Goal: Task Accomplishment & Management: Complete application form

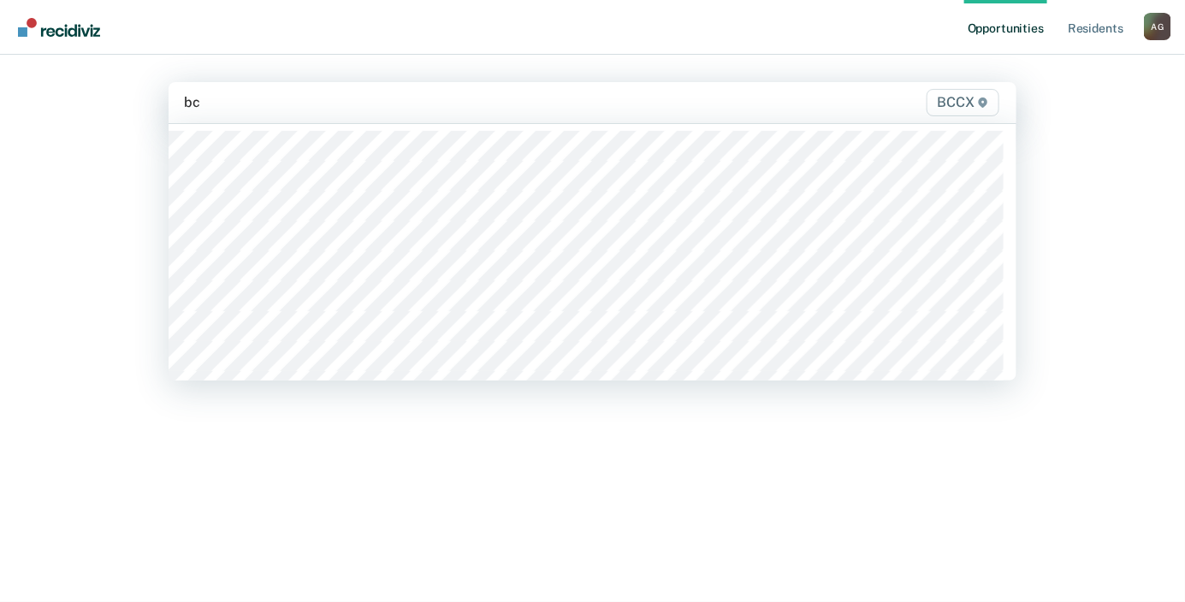
type input "bcc"
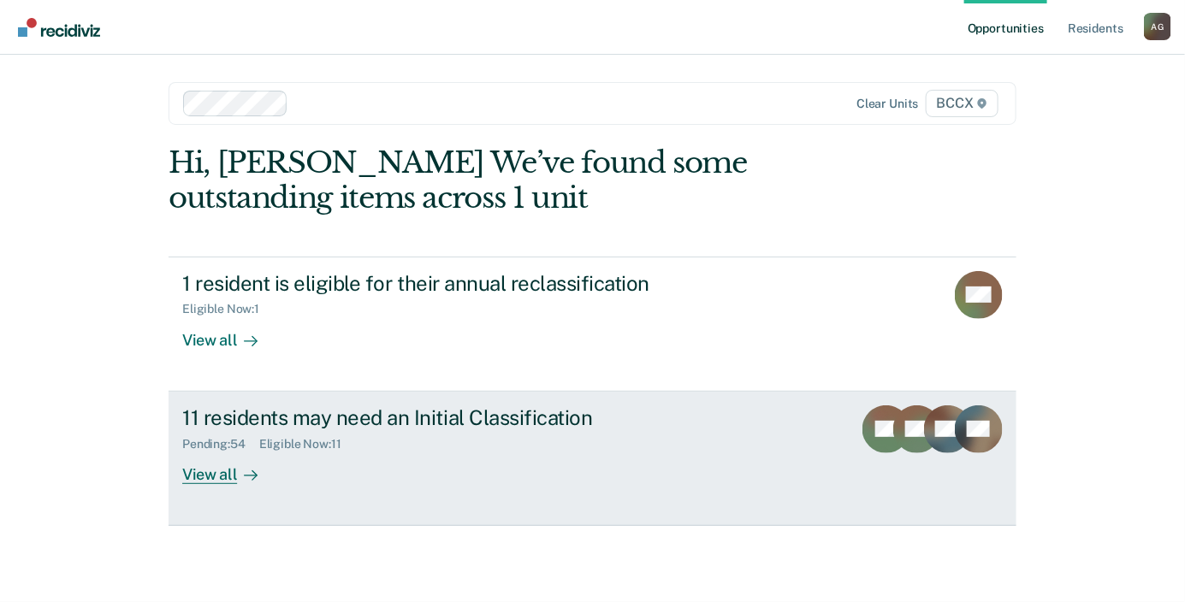
click at [245, 406] on div "11 residents may need an Initial Classification" at bounding box center [482, 418] width 601 height 25
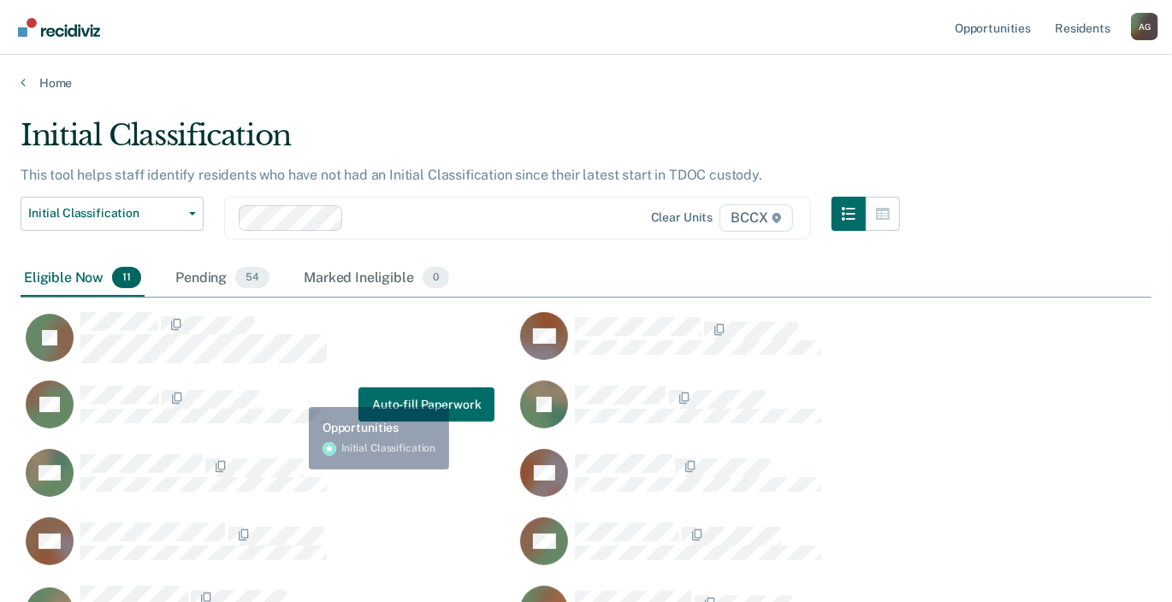
scroll to position [584, 1118]
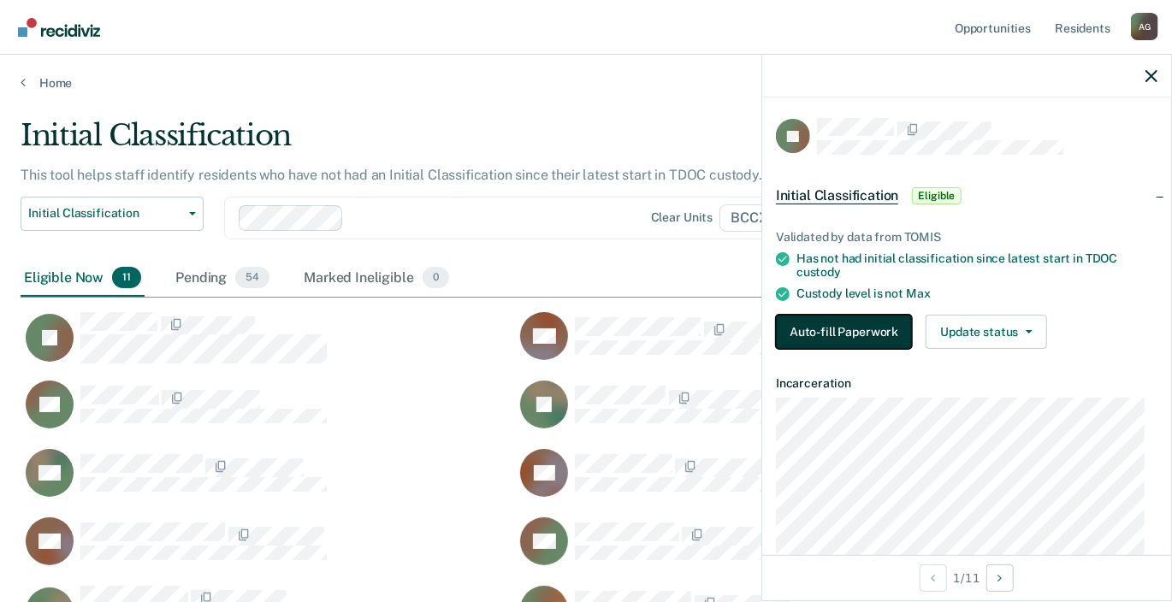
click at [872, 324] on button "Auto-fill Paperwork" at bounding box center [844, 332] width 136 height 34
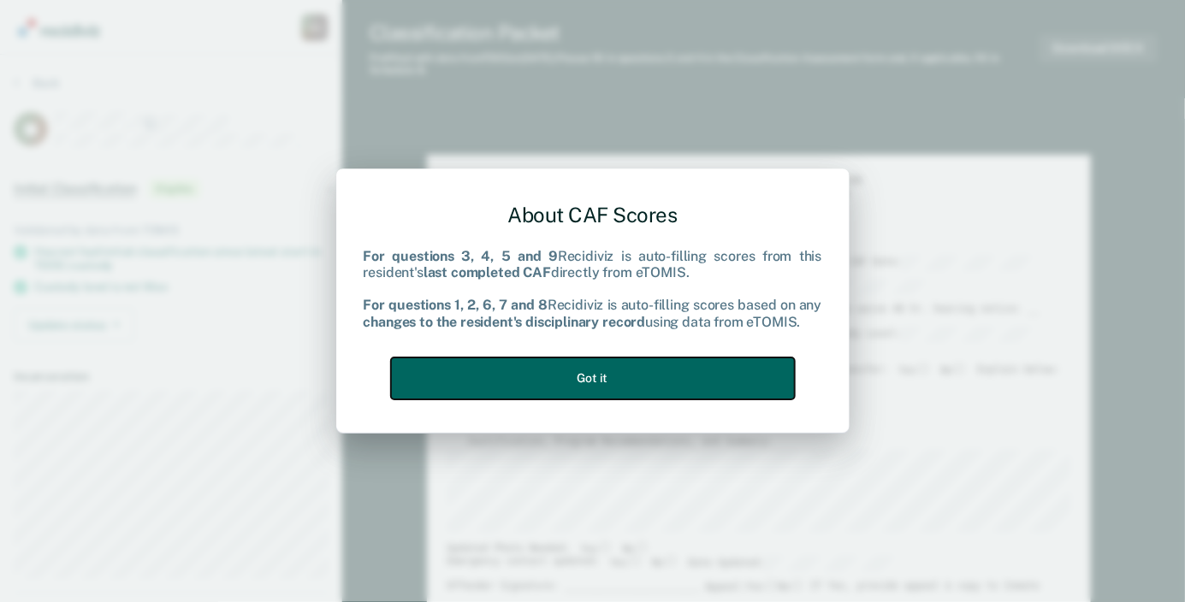
click at [578, 370] on button "Got it" at bounding box center [593, 379] width 404 height 42
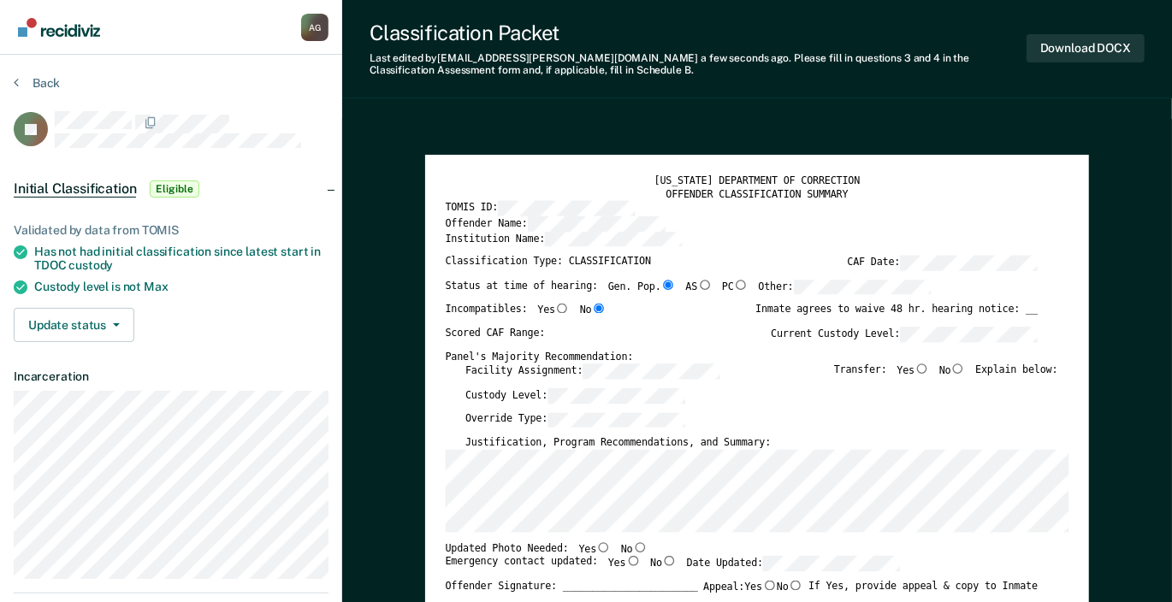
click at [954, 182] on div "[US_STATE] DEPARTMENT OF CORRECTION" at bounding box center [758, 181] width 624 height 13
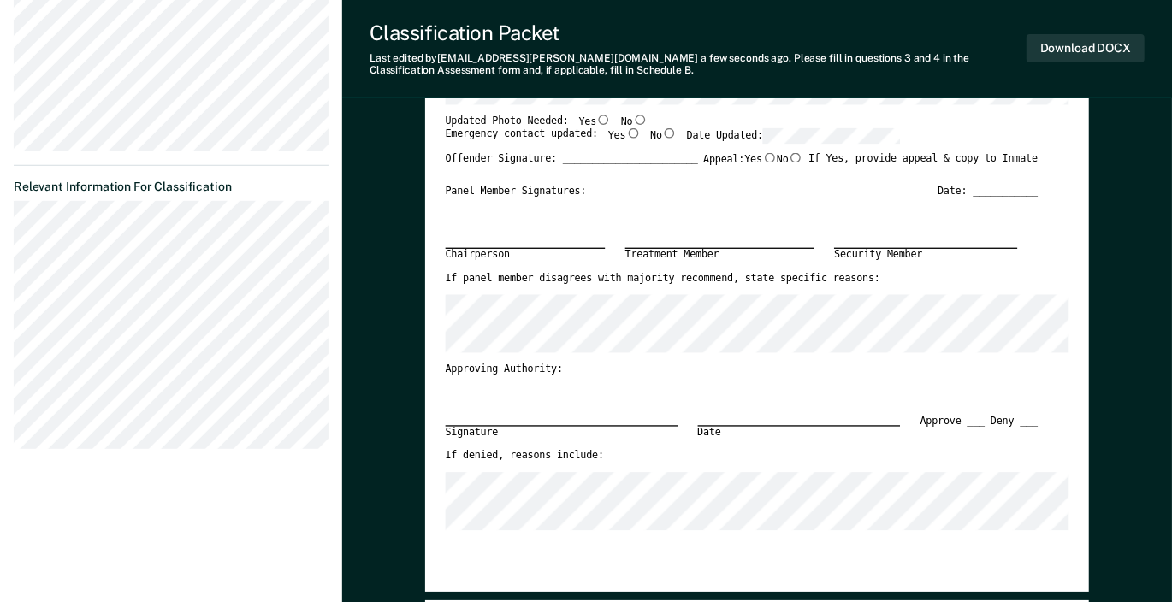
scroll to position [231, 0]
type textarea "x"
radio input "false"
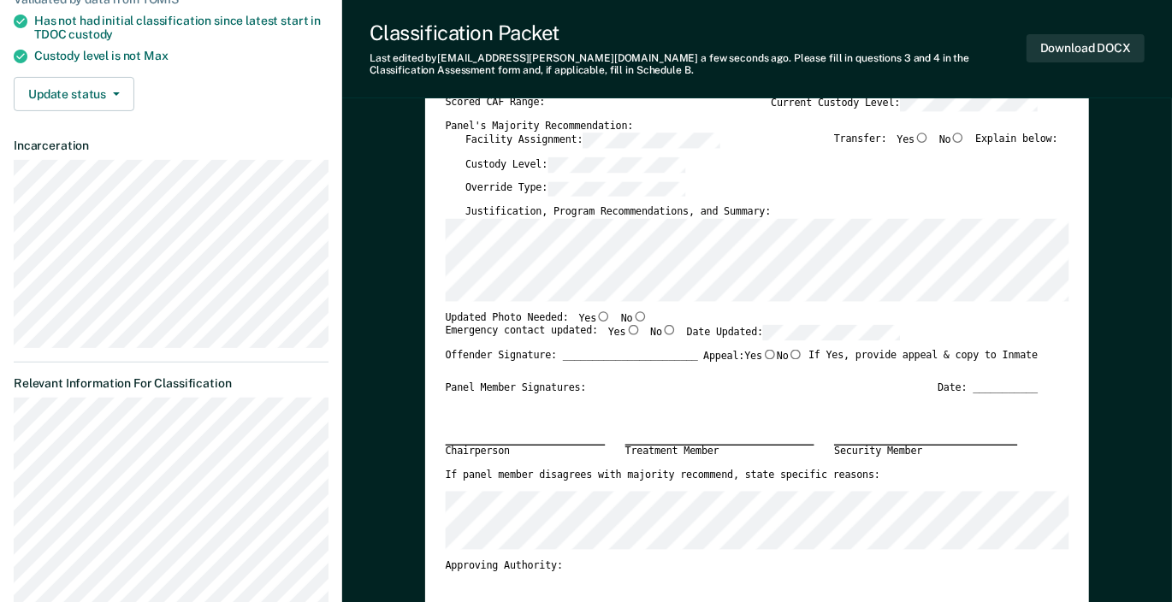
scroll to position [0, 0]
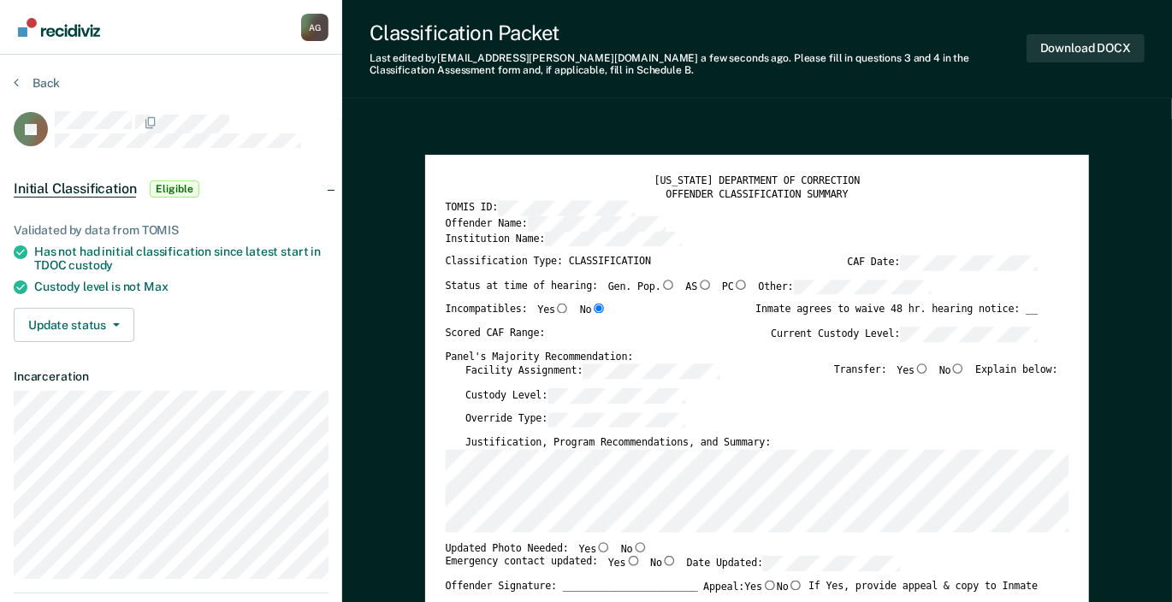
click at [708, 341] on div "Scored CAF Range: Current Custody Level:" at bounding box center [742, 339] width 593 height 24
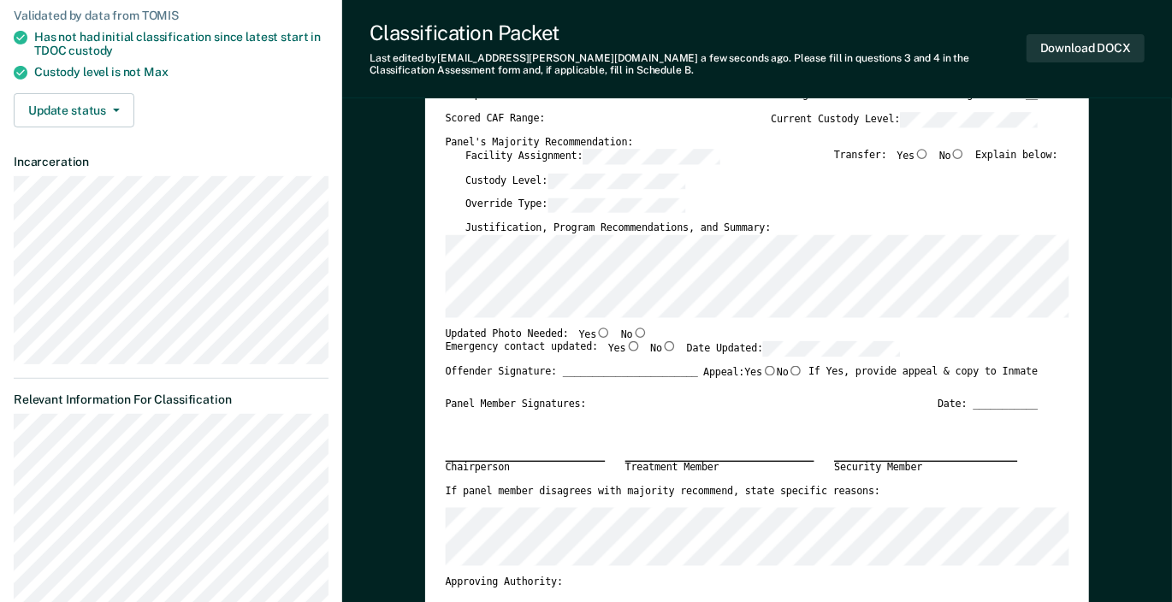
scroll to position [86, 0]
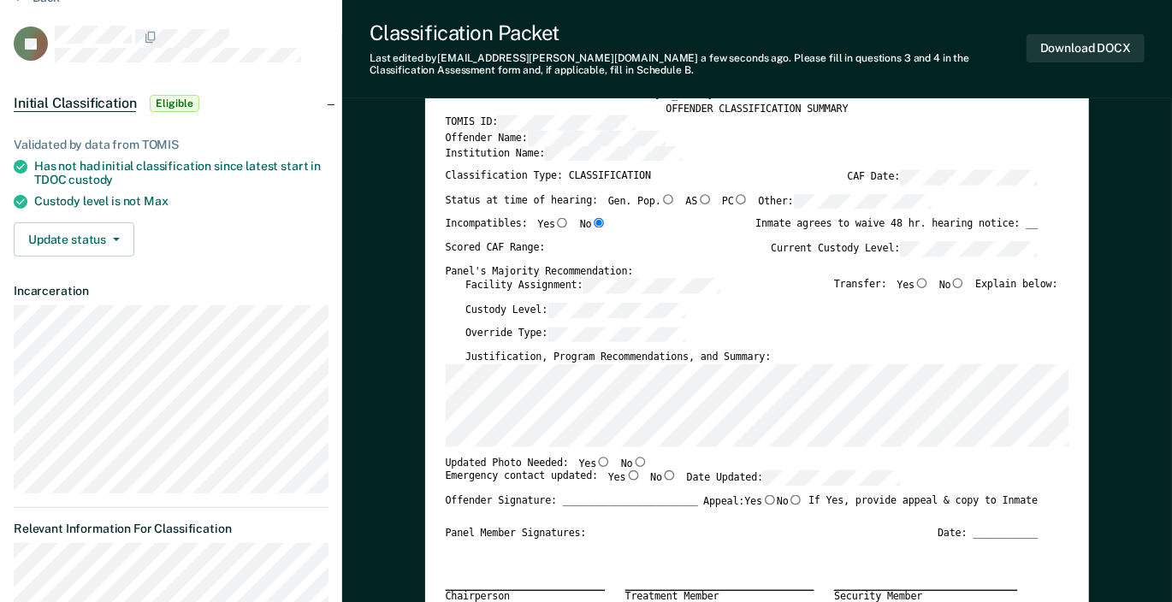
click at [633, 462] on input "No" at bounding box center [640, 461] width 15 height 10
type textarea "x"
radio input "true"
click at [626, 477] on input "Yes" at bounding box center [633, 476] width 15 height 10
type textarea "x"
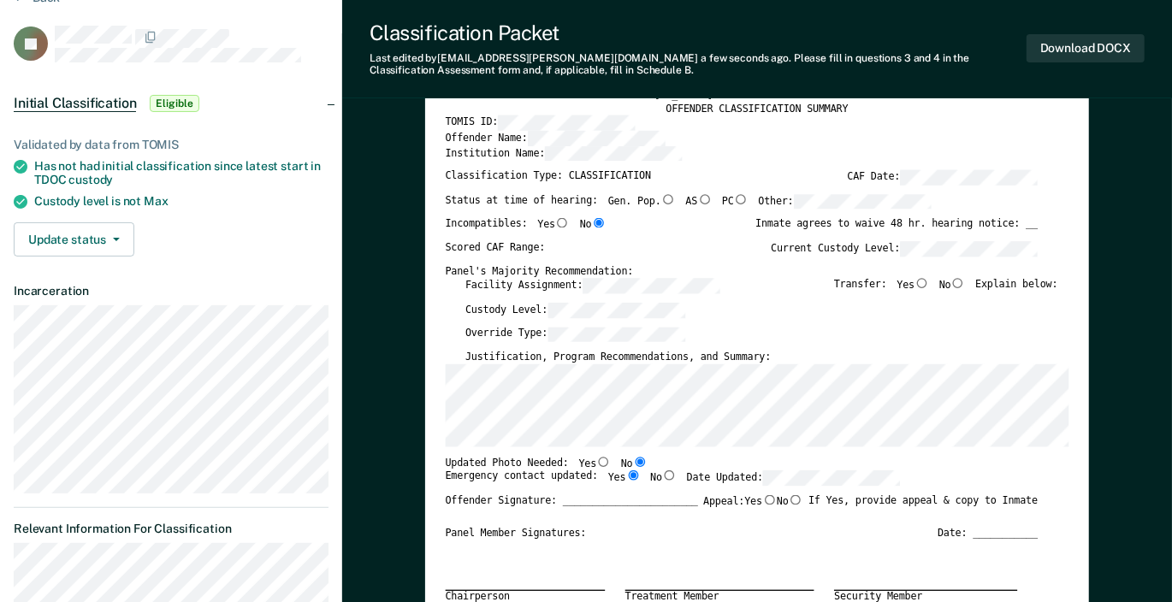
radio input "true"
click at [713, 447] on div "[US_STATE] DEPARTMENT OF CORRECTION OFFENDER CLASSIFICATION SUMMARY TOMIS ID: O…" at bounding box center [758, 480] width 624 height 783
click at [981, 471] on div "Emergency contact updated: Yes No Date Updated:" at bounding box center [742, 483] width 593 height 24
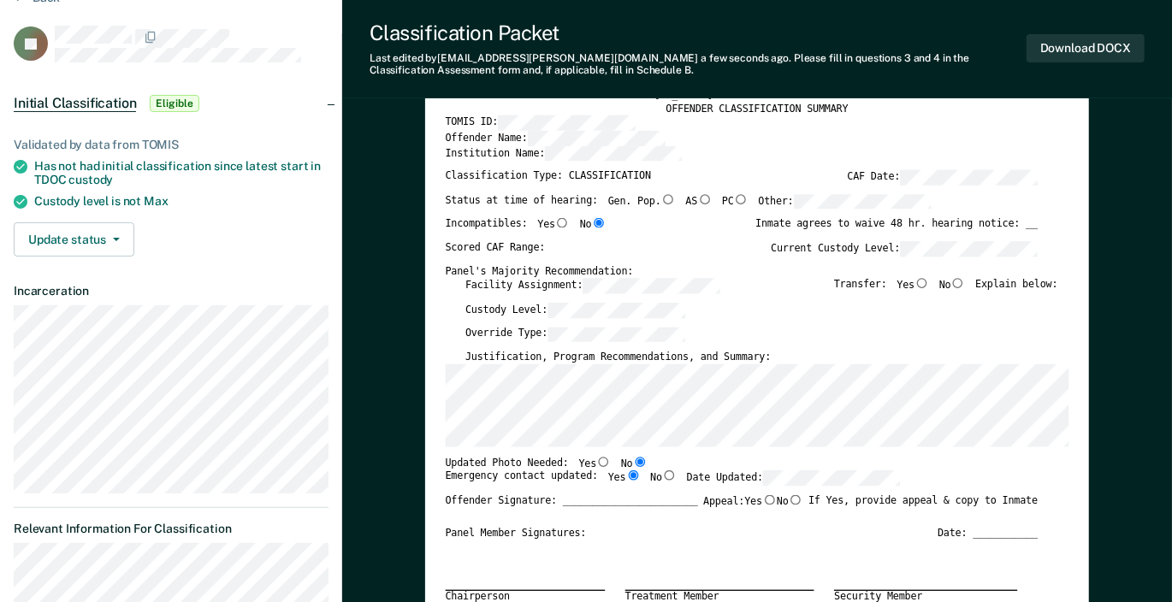
scroll to position [0, 0]
click at [662, 473] on input "No" at bounding box center [669, 476] width 15 height 10
type textarea "x"
radio input "false"
radio input "true"
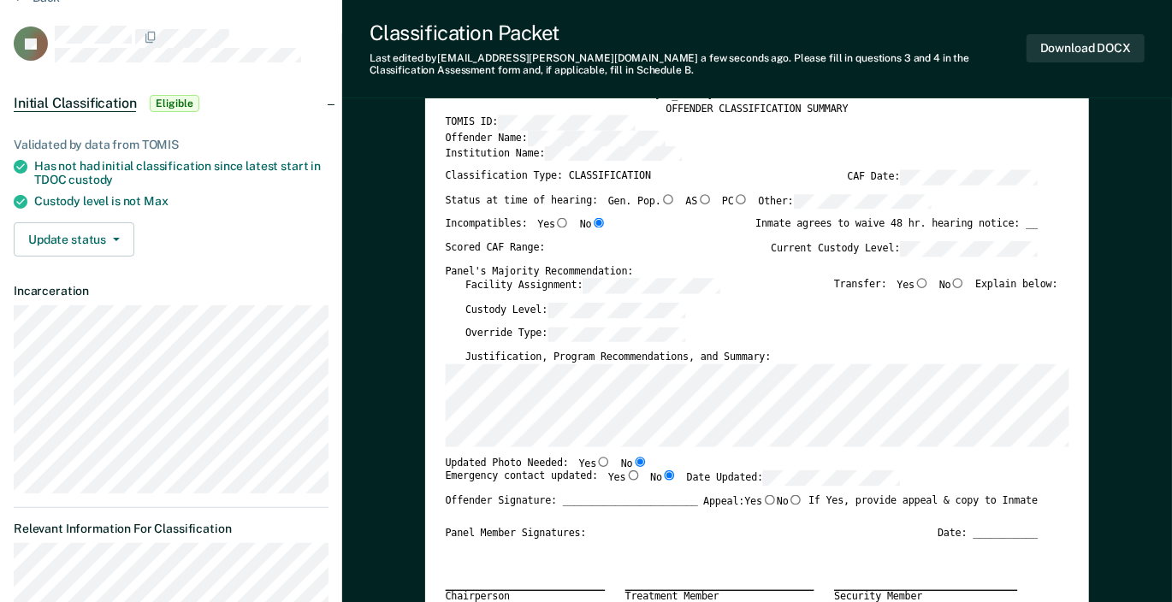
click at [819, 320] on div "Custody Level:" at bounding box center [761, 314] width 593 height 24
click at [819, 318] on div "Custody Level:" at bounding box center [761, 314] width 593 height 24
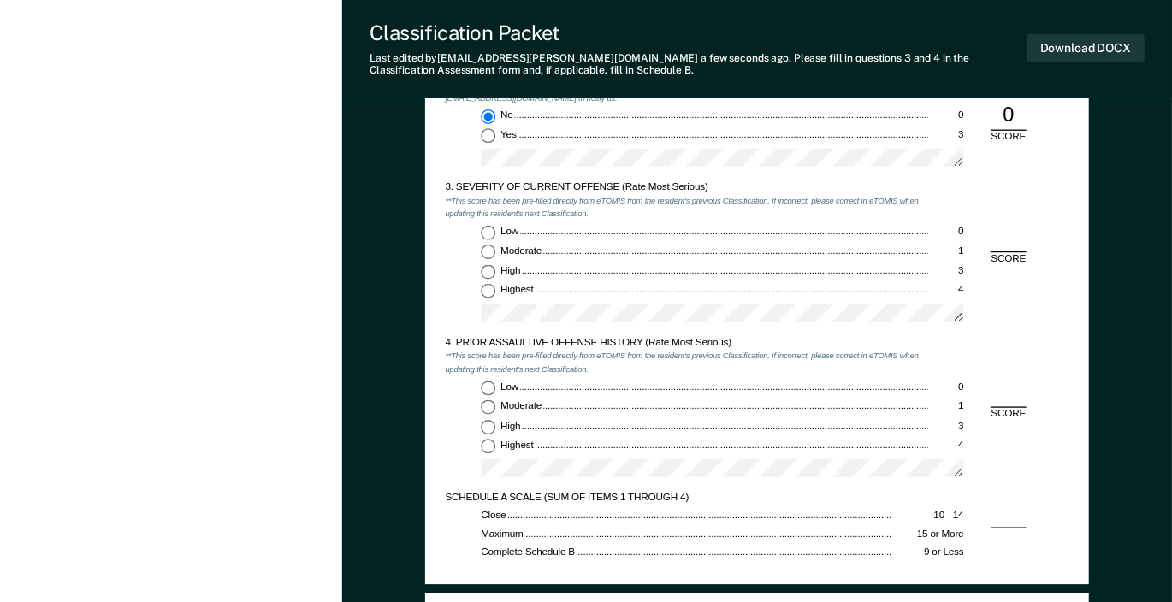
scroll to position [1284, 0]
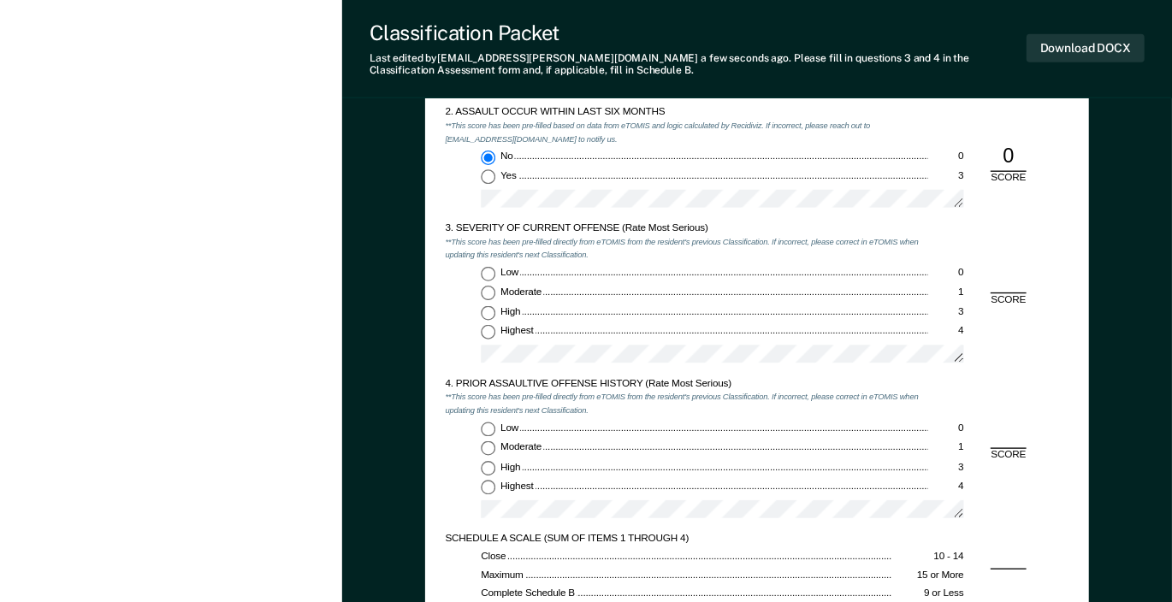
click at [492, 272] on input "Low 0" at bounding box center [488, 274] width 15 height 15
type textarea "x"
radio input "true"
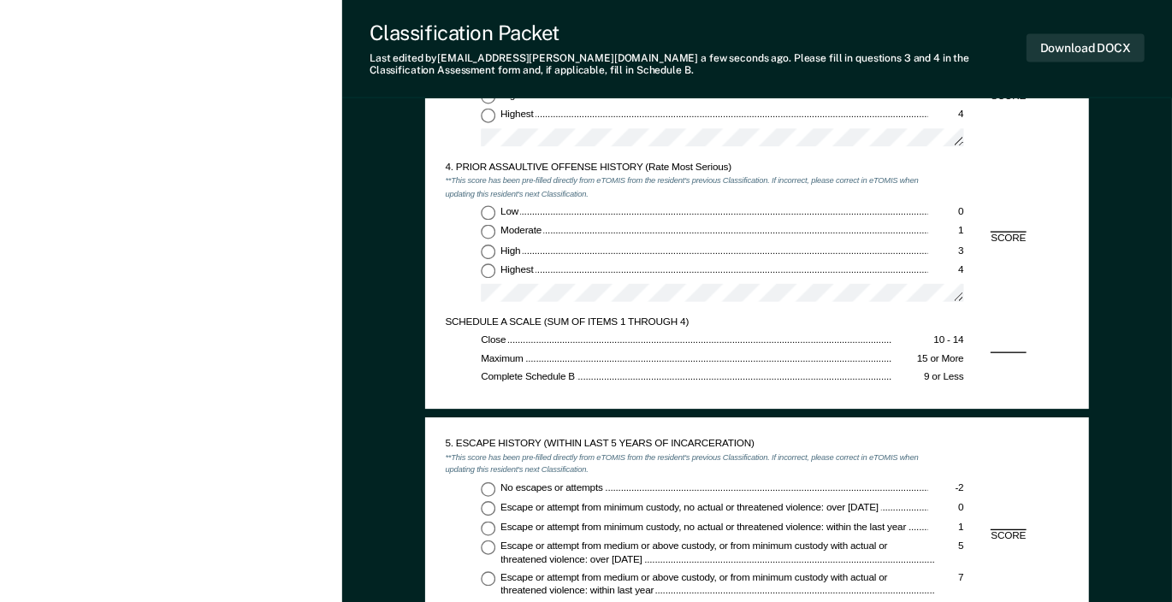
scroll to position [1369, 0]
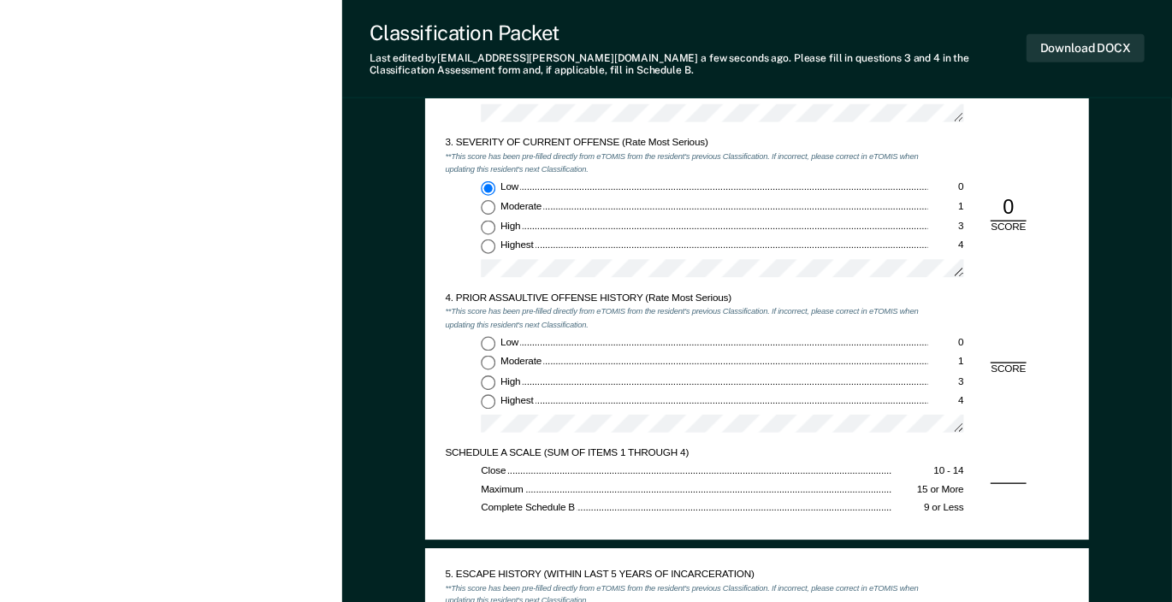
click at [493, 342] on input "Low 0" at bounding box center [488, 343] width 15 height 15
type textarea "x"
radio input "true"
click at [468, 424] on div "Low 0 Moderate 1 High 3 Highest 4" at bounding box center [687, 389] width 483 height 106
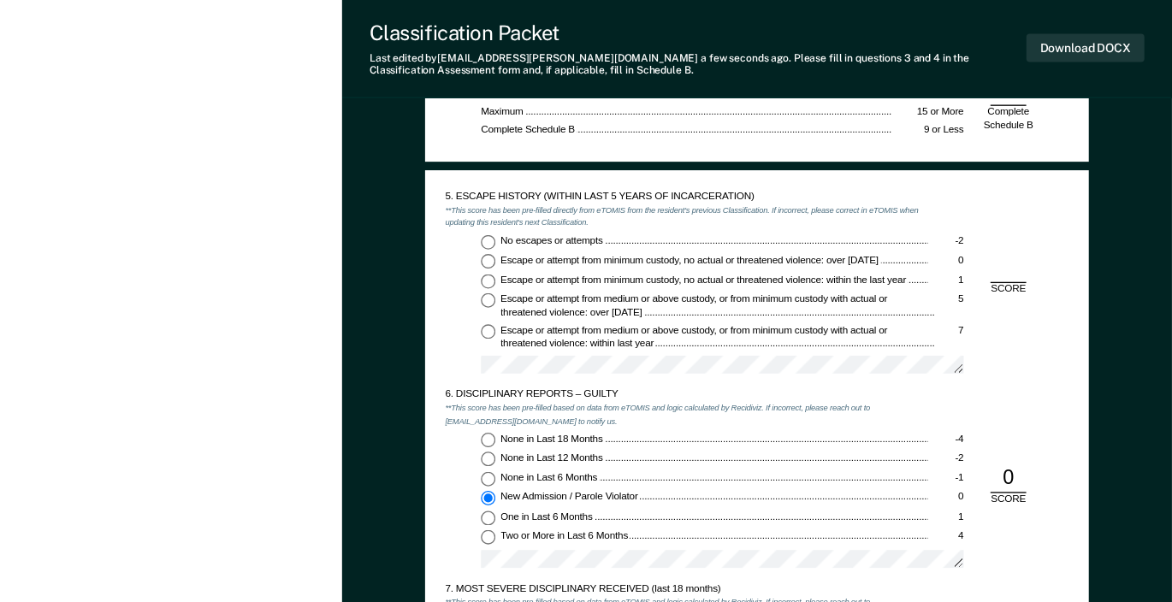
scroll to position [1626, 0]
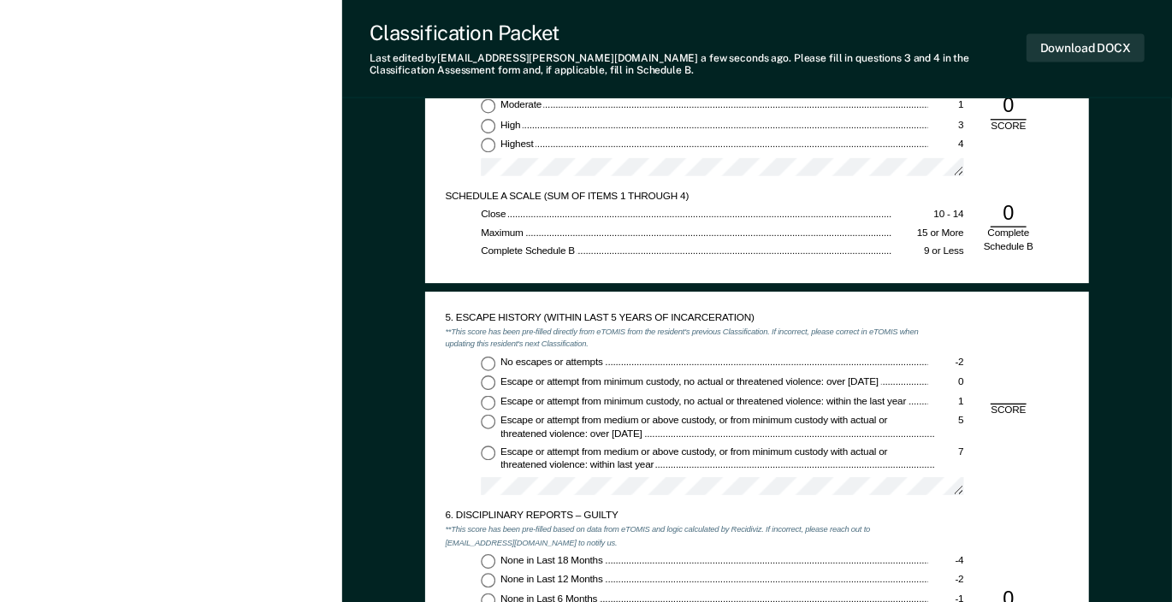
click at [488, 361] on input "No escapes or attempts -2" at bounding box center [488, 363] width 15 height 15
type textarea "x"
radio input "true"
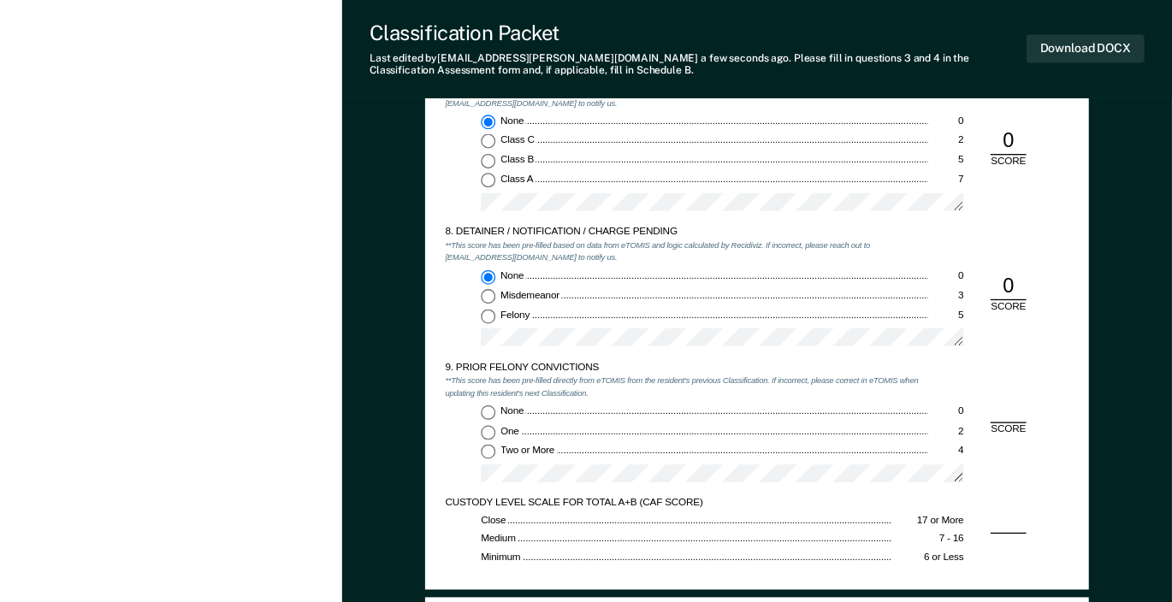
scroll to position [2310, 0]
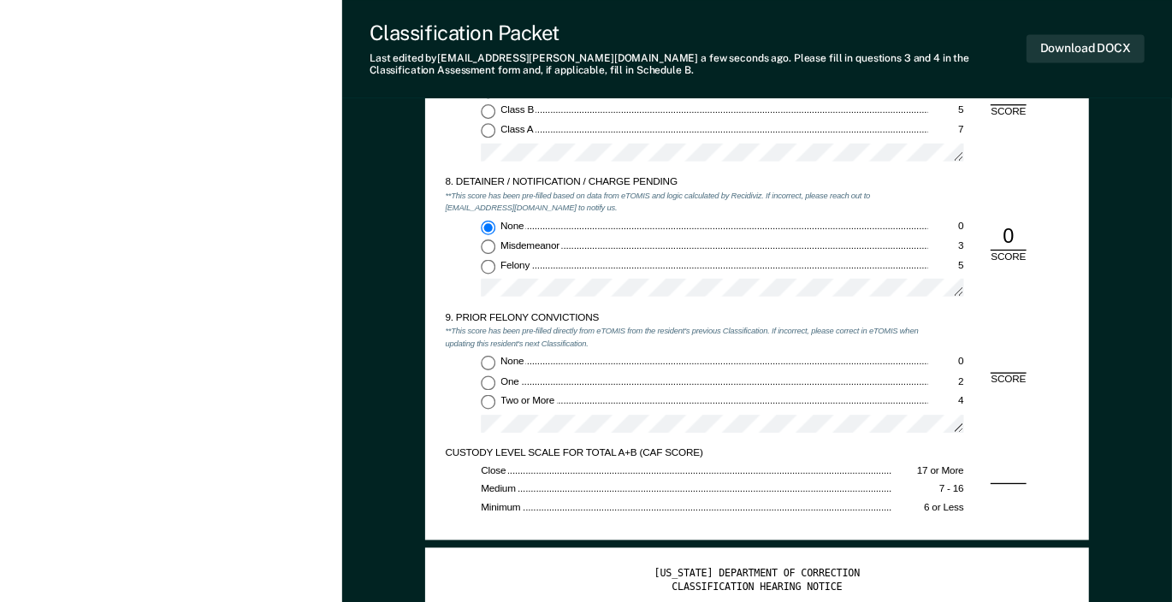
click at [487, 364] on input "None 0" at bounding box center [488, 362] width 15 height 15
type textarea "x"
radio input "true"
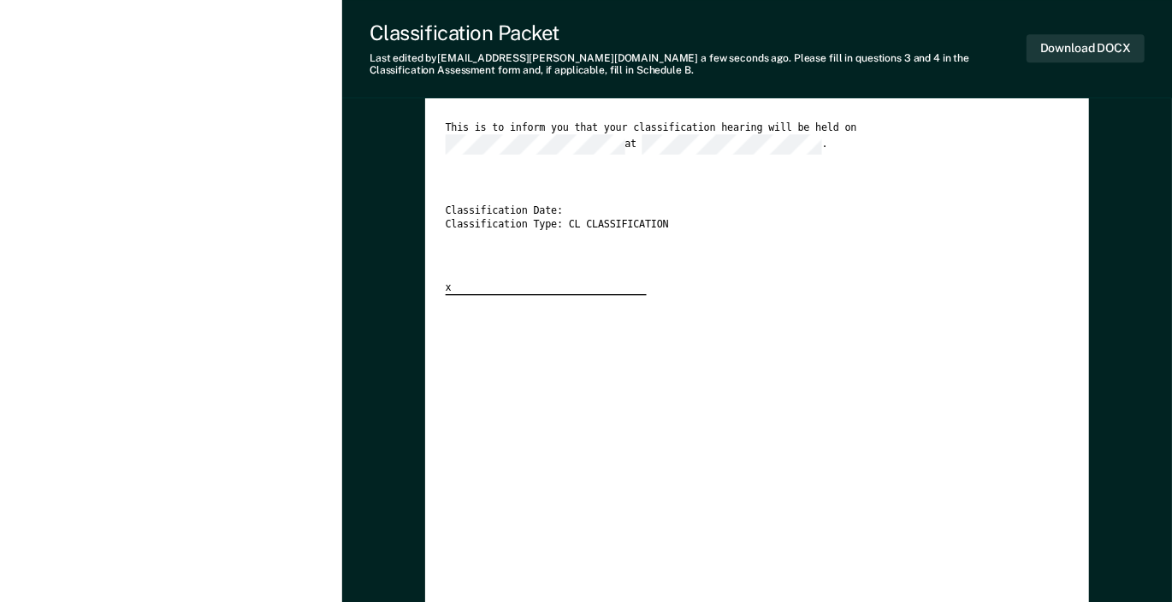
scroll to position [3266, 0]
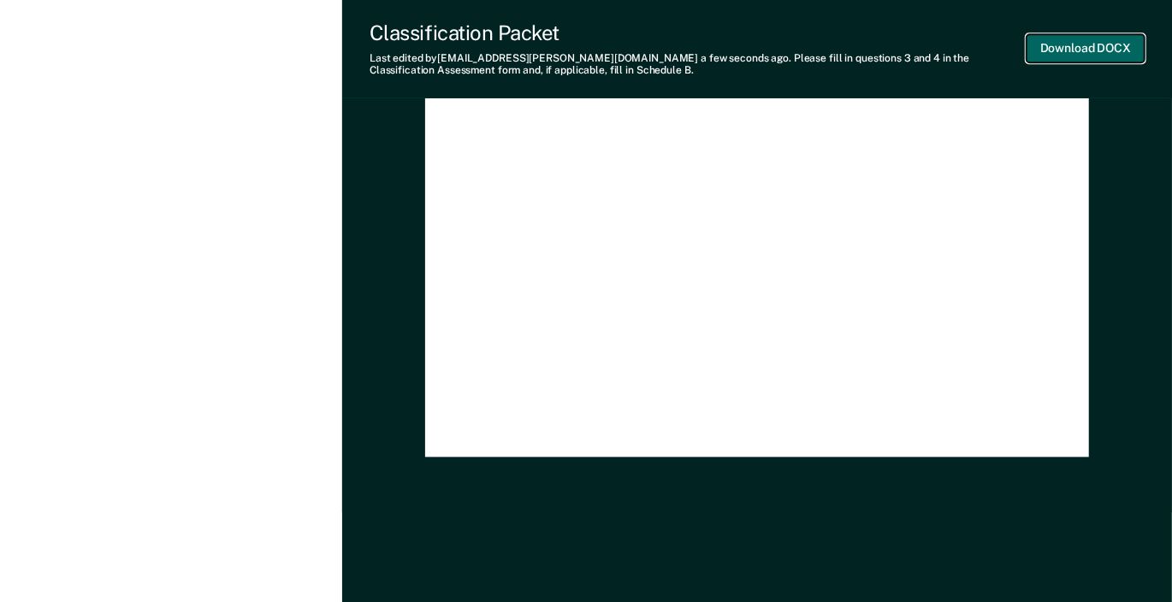
click at [1094, 43] on button "Download DOCX" at bounding box center [1086, 48] width 118 height 28
type textarea "x"
